Goal: Transaction & Acquisition: Purchase product/service

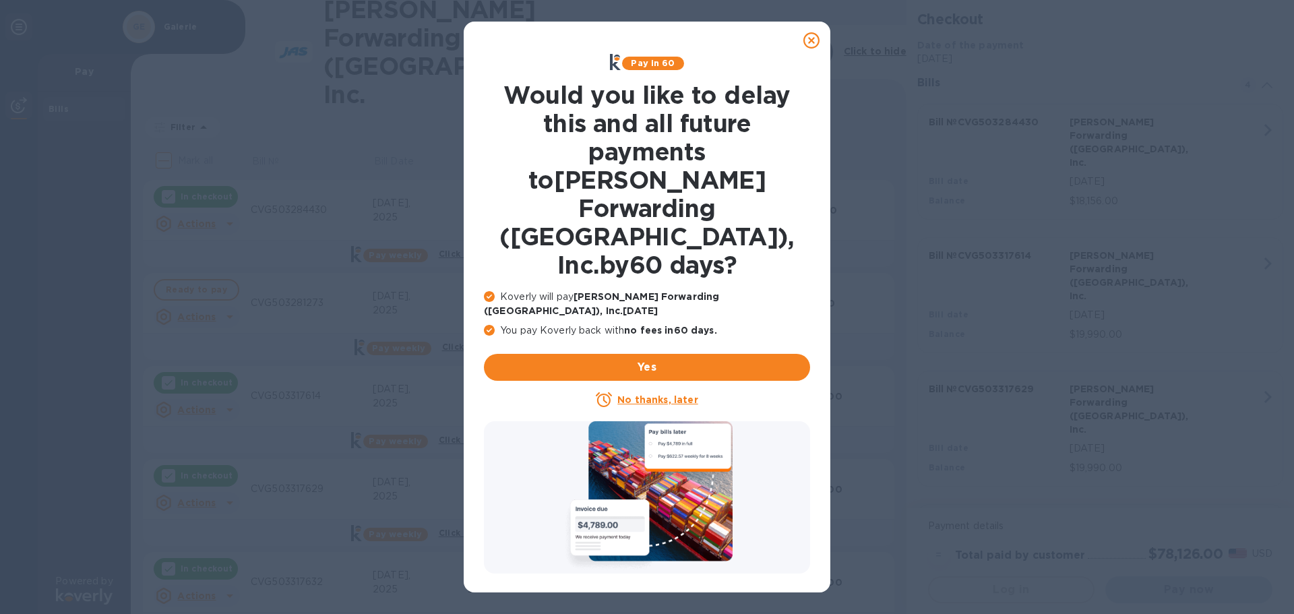
click at [650, 394] on u "No thanks, later" at bounding box center [657, 399] width 80 height 11
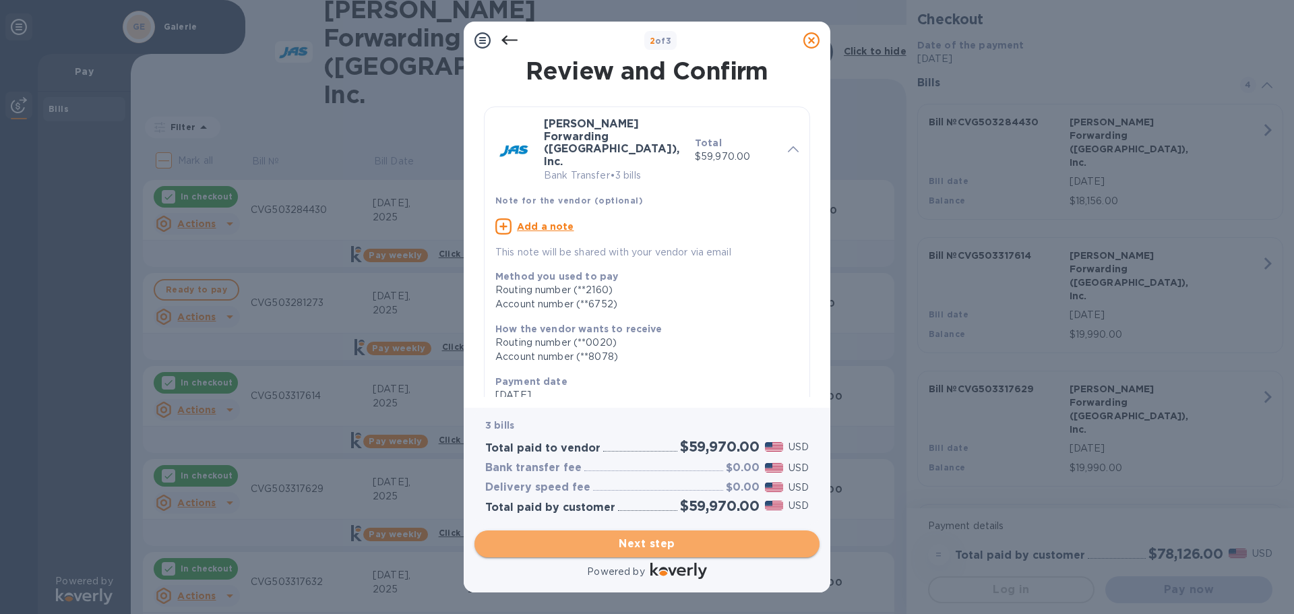
click at [650, 544] on span "Next step" at bounding box center [647, 544] width 324 height 16
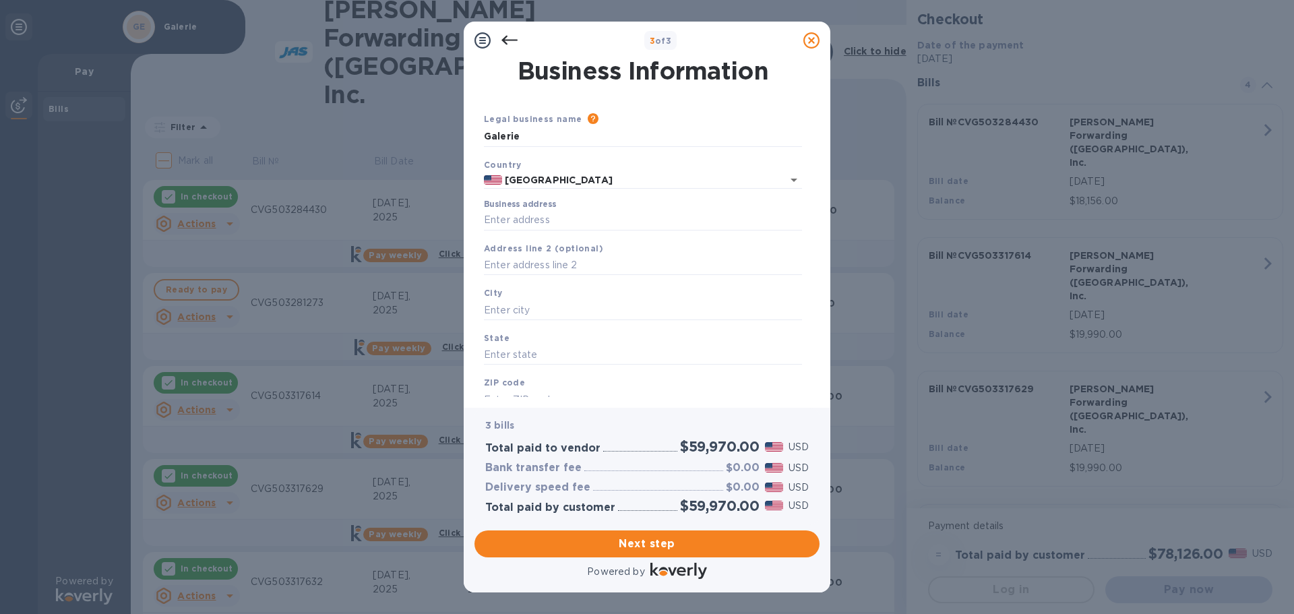
click at [540, 210] on div "Business address" at bounding box center [643, 215] width 318 height 31
click at [572, 216] on input "Business address" at bounding box center [643, 220] width 318 height 20
type input "[STREET_ADDRESS][PERSON_NAME]"
click at [528, 290] on div "City" at bounding box center [643, 302] width 329 height 45
click at [520, 311] on input "text" at bounding box center [643, 310] width 318 height 20
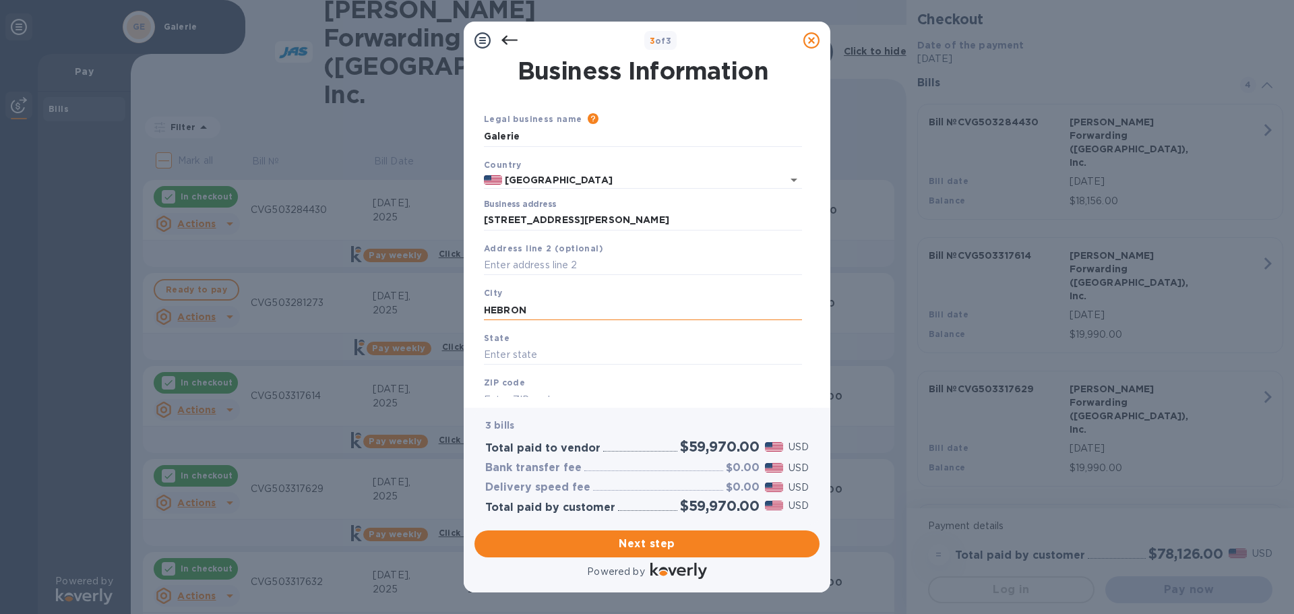
drag, startPoint x: 539, startPoint y: 313, endPoint x: 494, endPoint y: 308, distance: 45.5
click at [494, 308] on input "HEBRON" at bounding box center [643, 310] width 318 height 20
type input "Hebron"
click at [549, 356] on input "text" at bounding box center [643, 355] width 318 height 20
type input "KY"
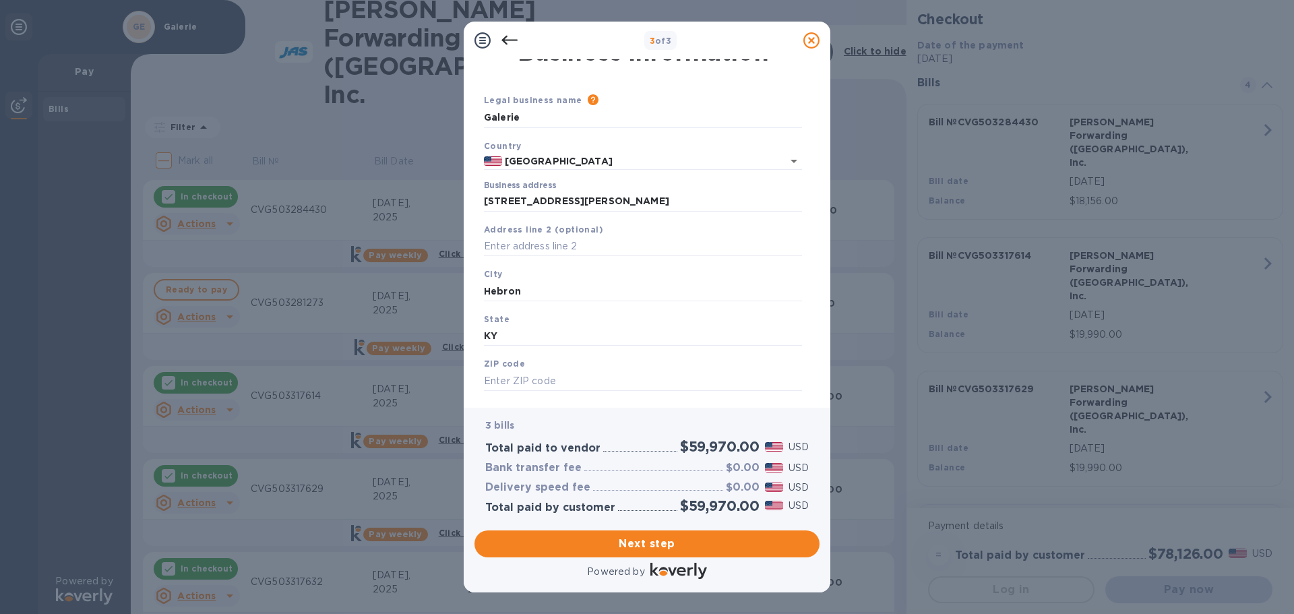
scroll to position [36, 0]
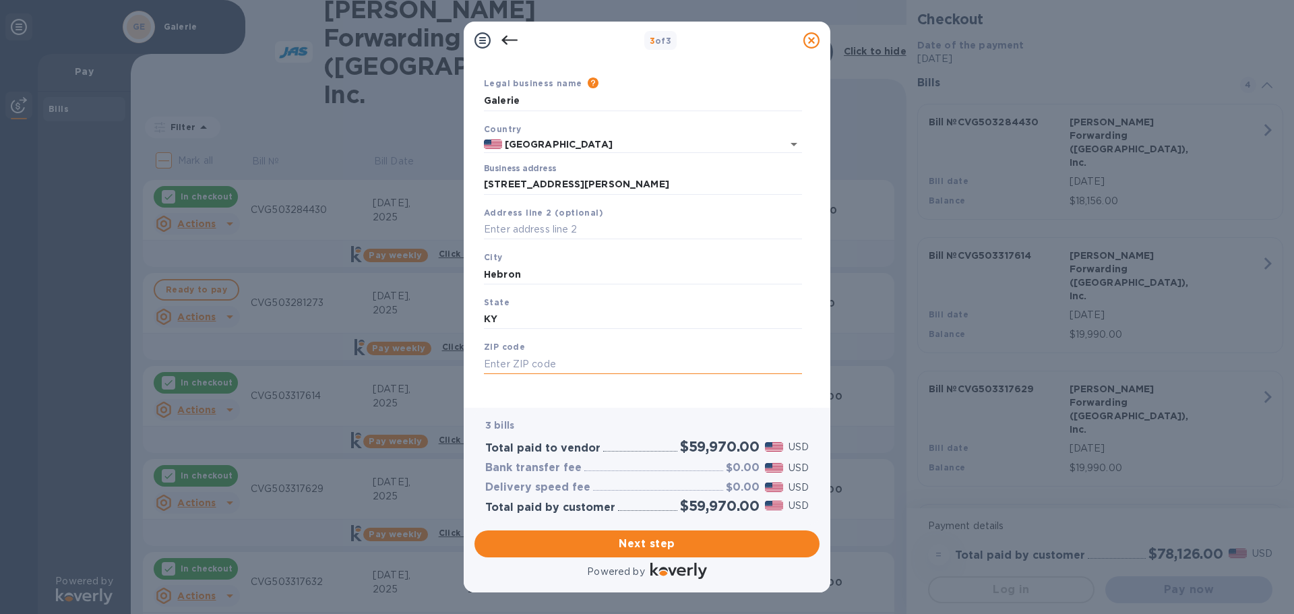
click at [610, 371] on input "text" at bounding box center [643, 364] width 318 height 20
type input "41048"
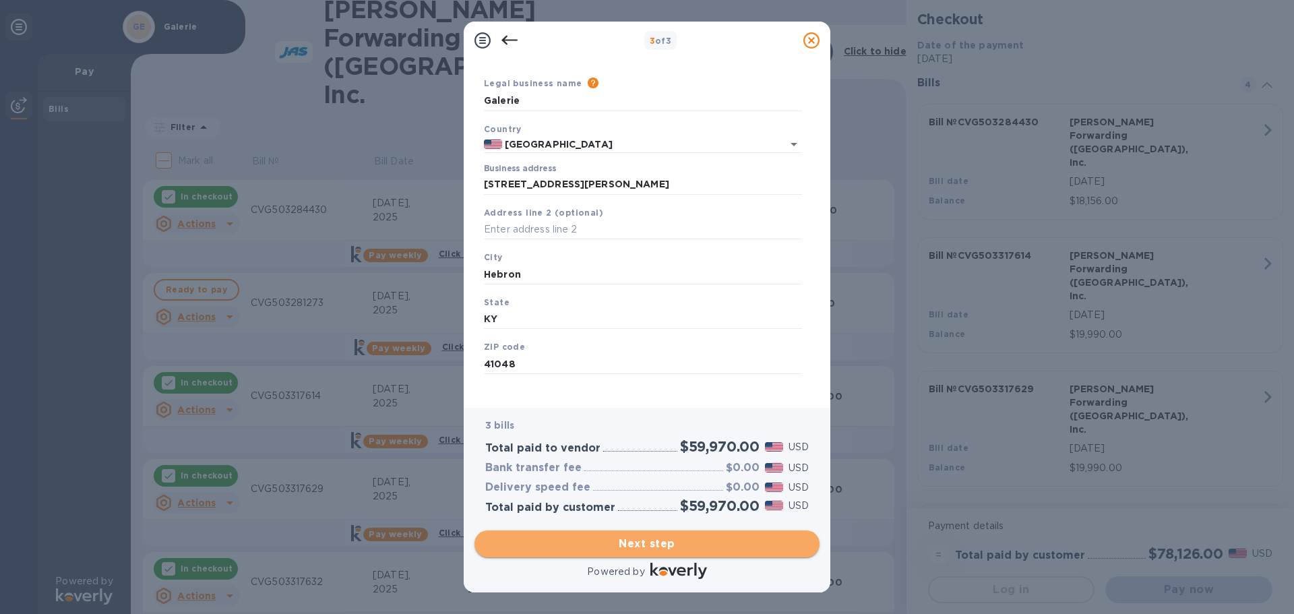
click at [655, 547] on span "Next step" at bounding box center [647, 544] width 324 height 16
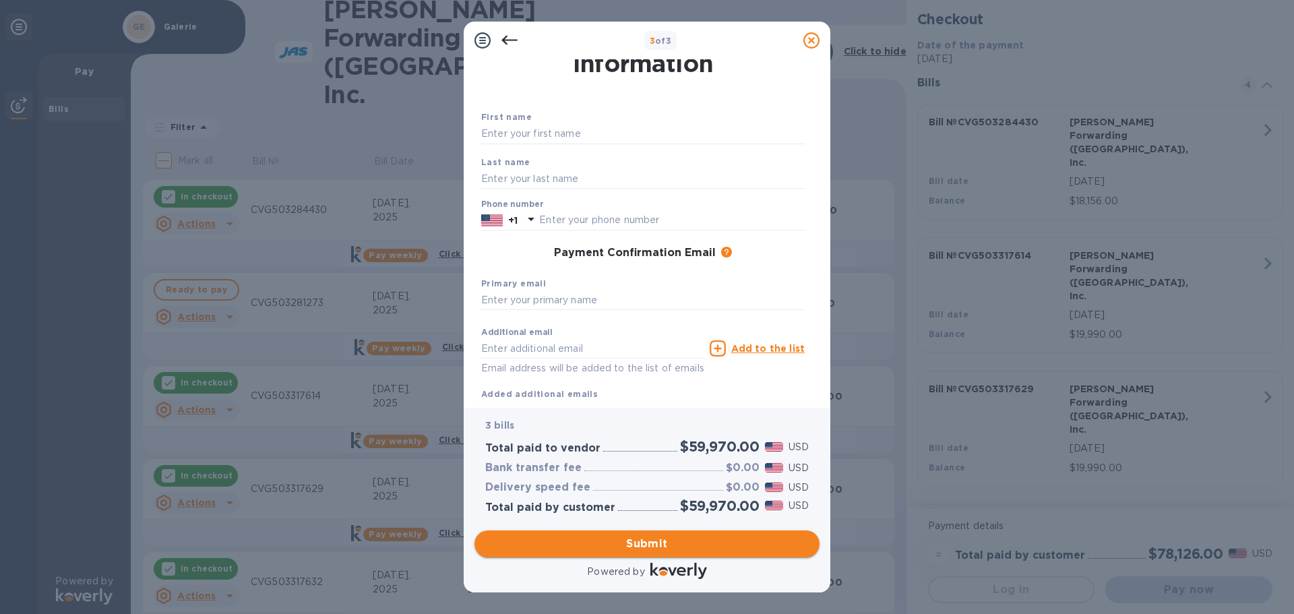
click at [683, 547] on span "Submit" at bounding box center [647, 544] width 324 height 16
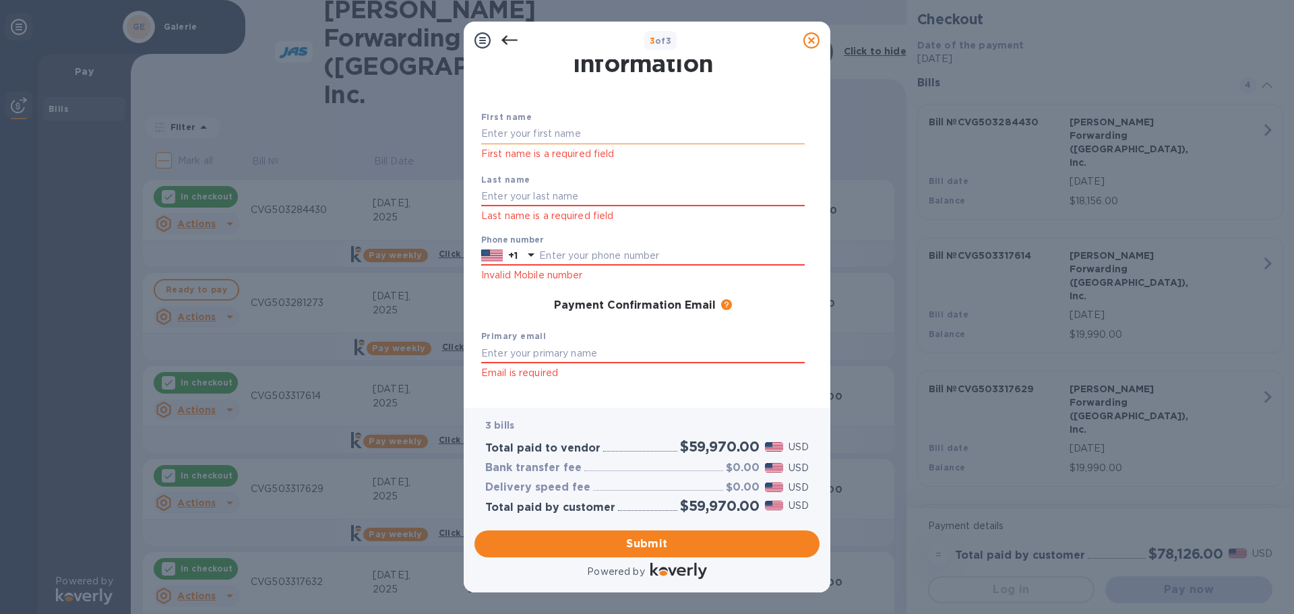
click at [555, 132] on input "text" at bounding box center [643, 134] width 324 height 20
type input "[PERSON_NAME]"
click at [555, 195] on input "text" at bounding box center [643, 197] width 324 height 20
type input "[PERSON_NAME]"
click at [576, 258] on input "text" at bounding box center [672, 256] width 266 height 20
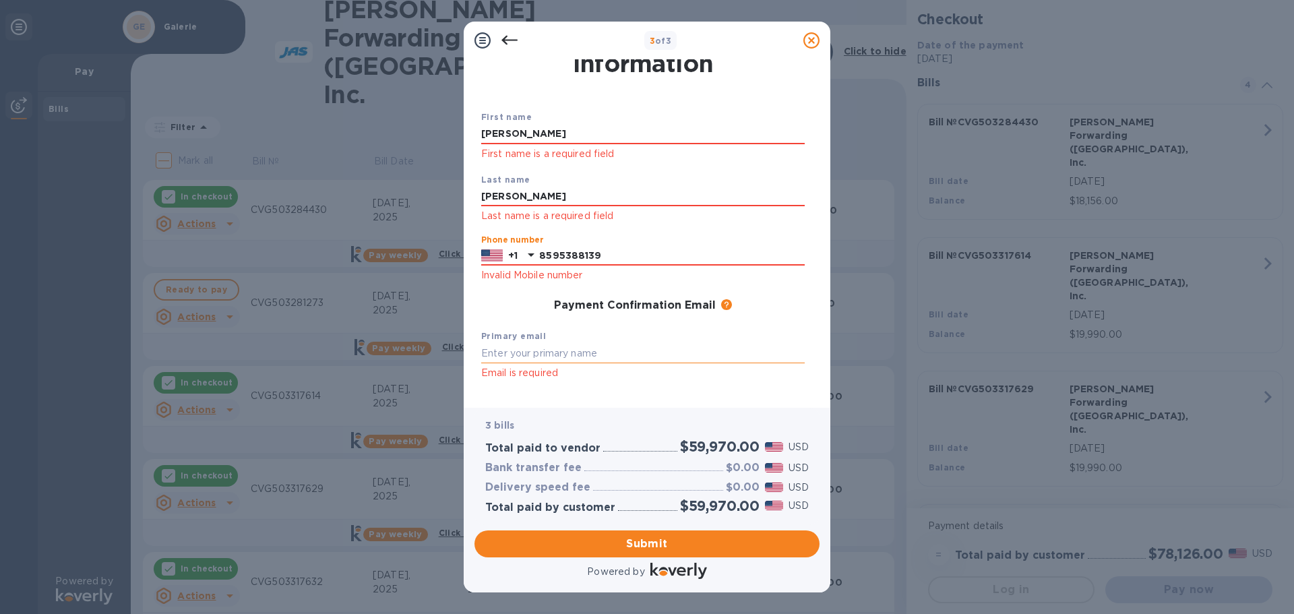
type input "8595388139"
click at [532, 356] on input "text" at bounding box center [643, 353] width 324 height 20
type input "s"
type input "[EMAIL_ADDRESS][DOMAIN_NAME]"
click at [635, 542] on span "Submit" at bounding box center [647, 544] width 324 height 16
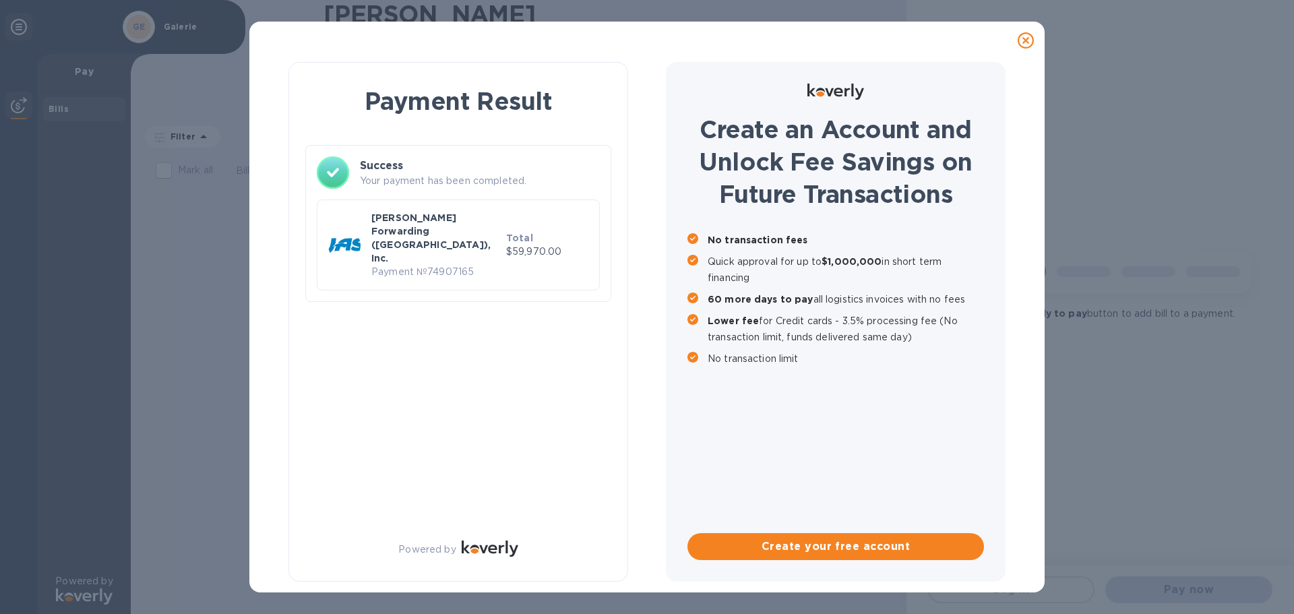
scroll to position [0, 0]
